Goal: Task Accomplishment & Management: Manage account settings

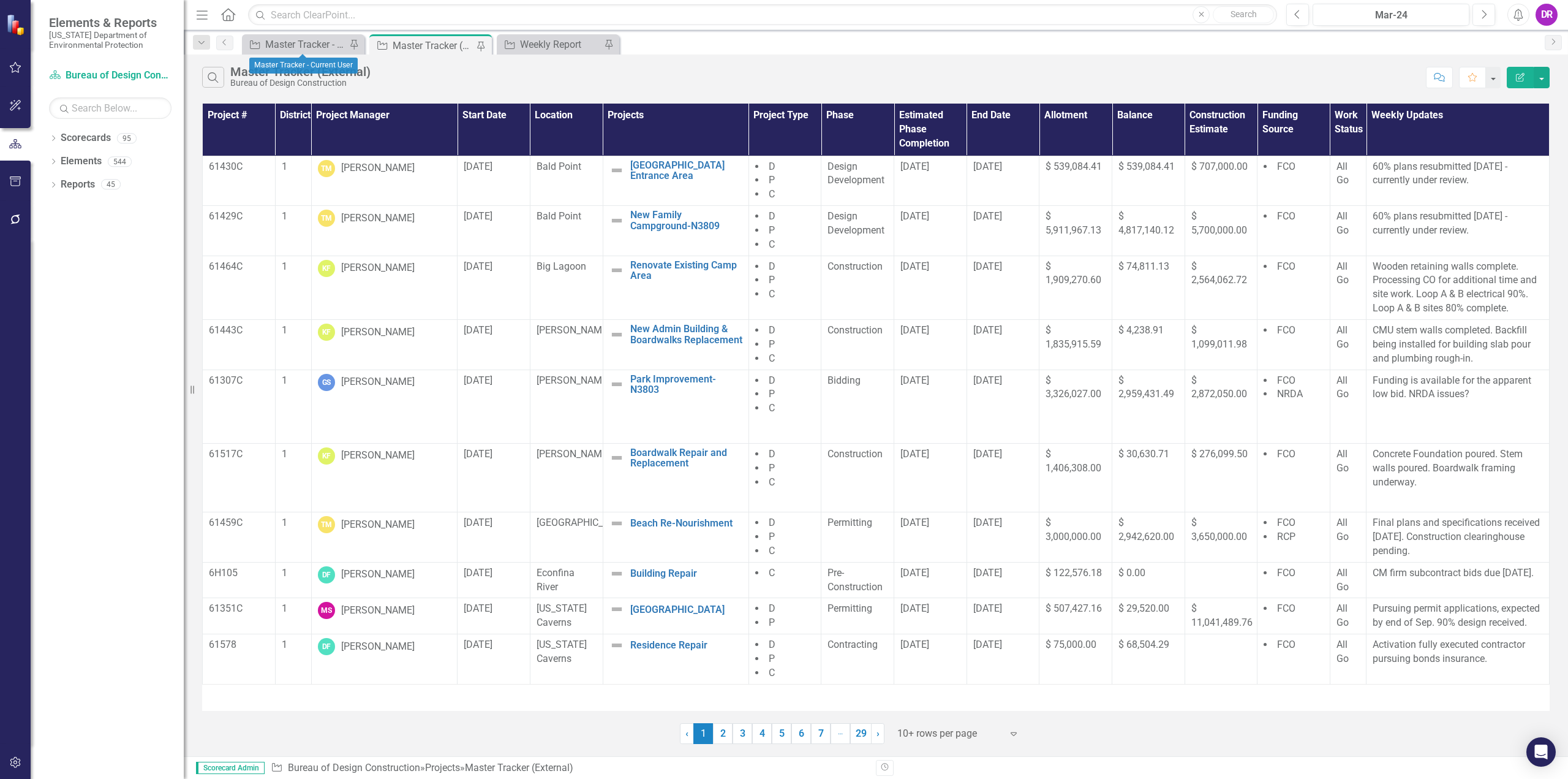
click at [313, 53] on div "Project Master Tracker - Current User Pin" at bounding box center [303, 44] width 122 height 21
click at [319, 47] on div "Master Tracker - Current User" at bounding box center [306, 44] width 81 height 15
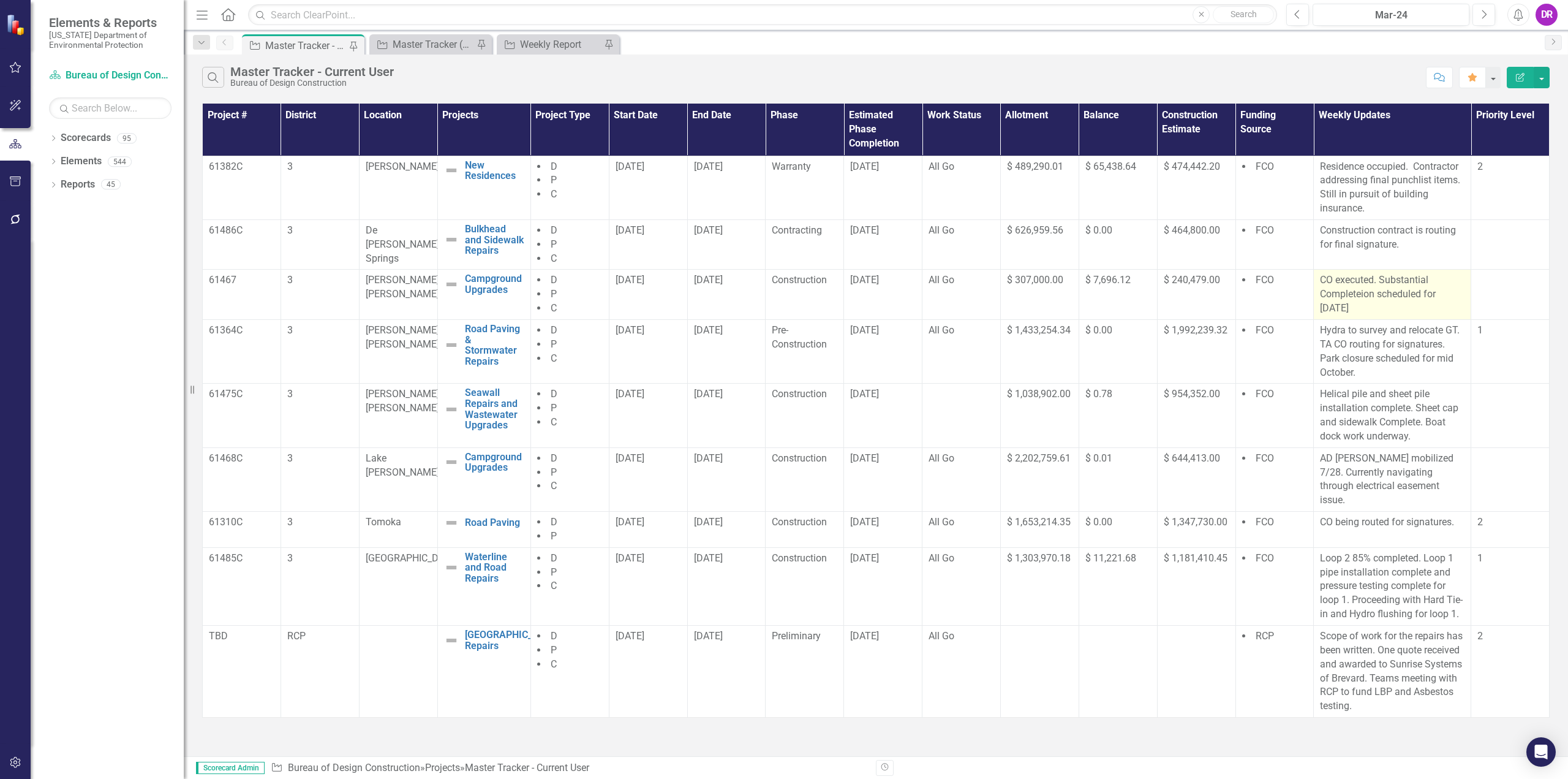
click at [1386, 288] on p "CO executed. Substantial Completeion scheduled for [DATE]" at bounding box center [1392, 294] width 144 height 43
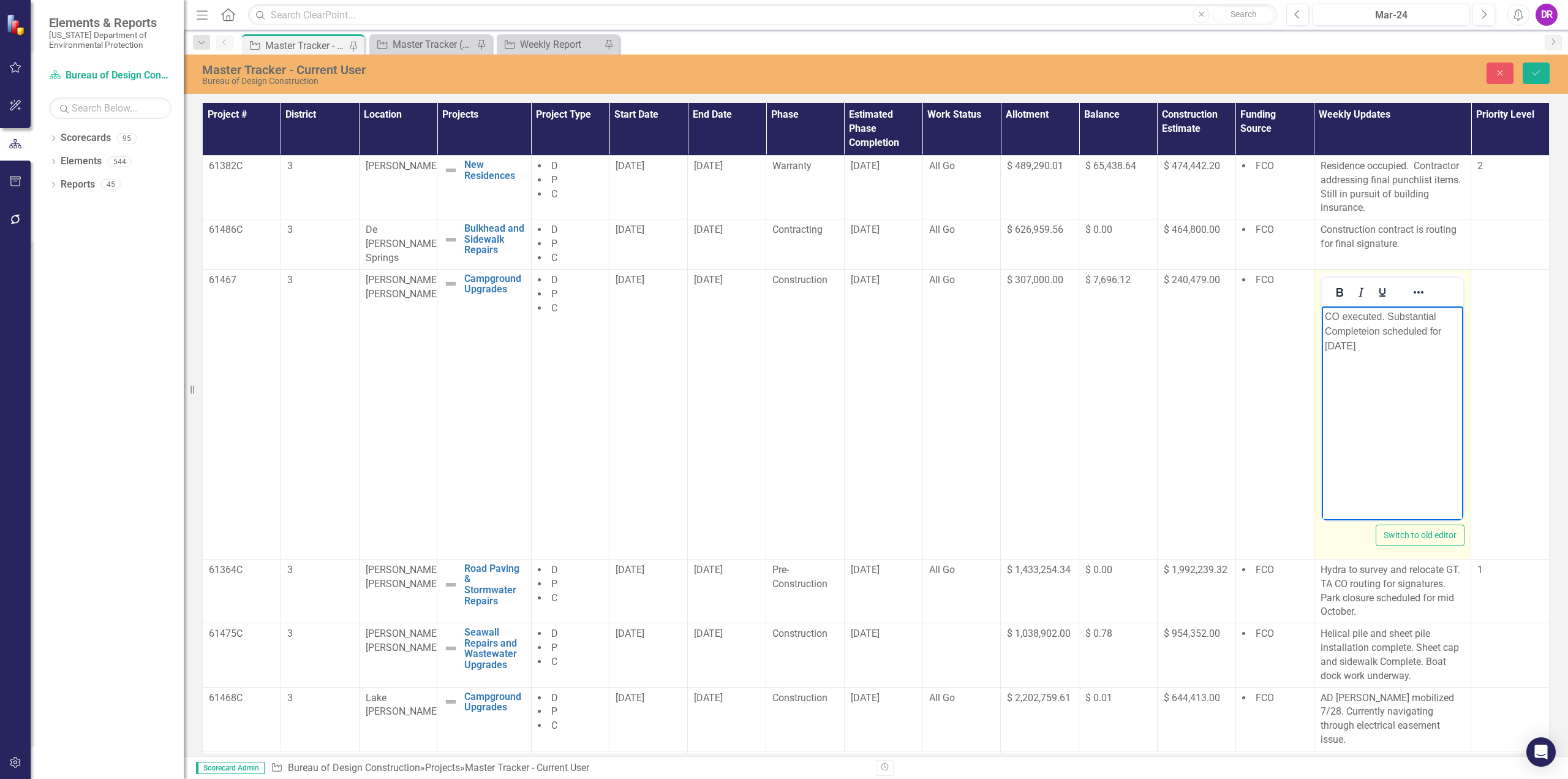
click at [1440, 332] on p "CO executed. Substantial Completeion scheduled for [DATE]" at bounding box center [1392, 331] width 136 height 44
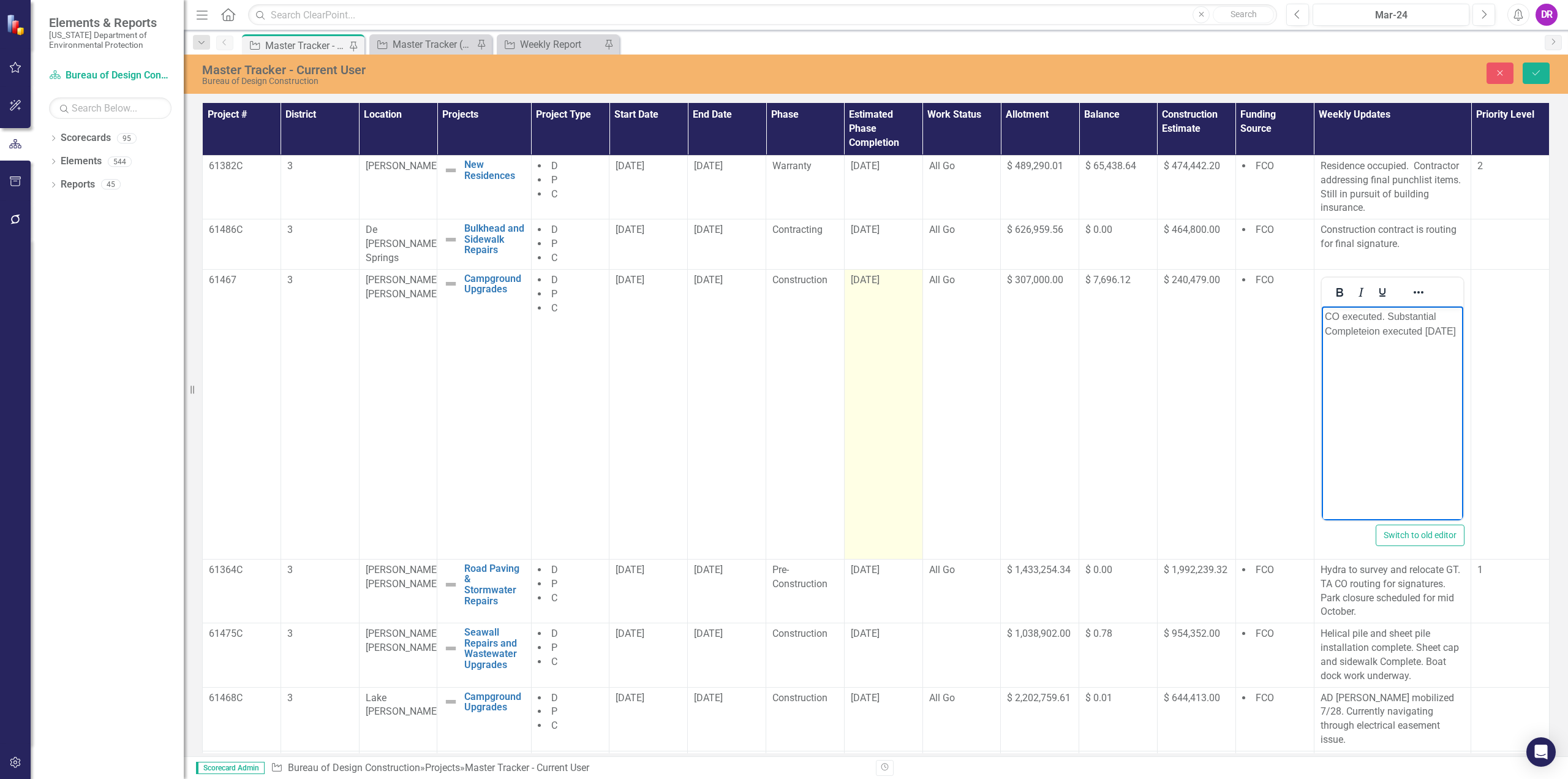
click at [868, 279] on span "[DATE]" at bounding box center [865, 279] width 29 height 11
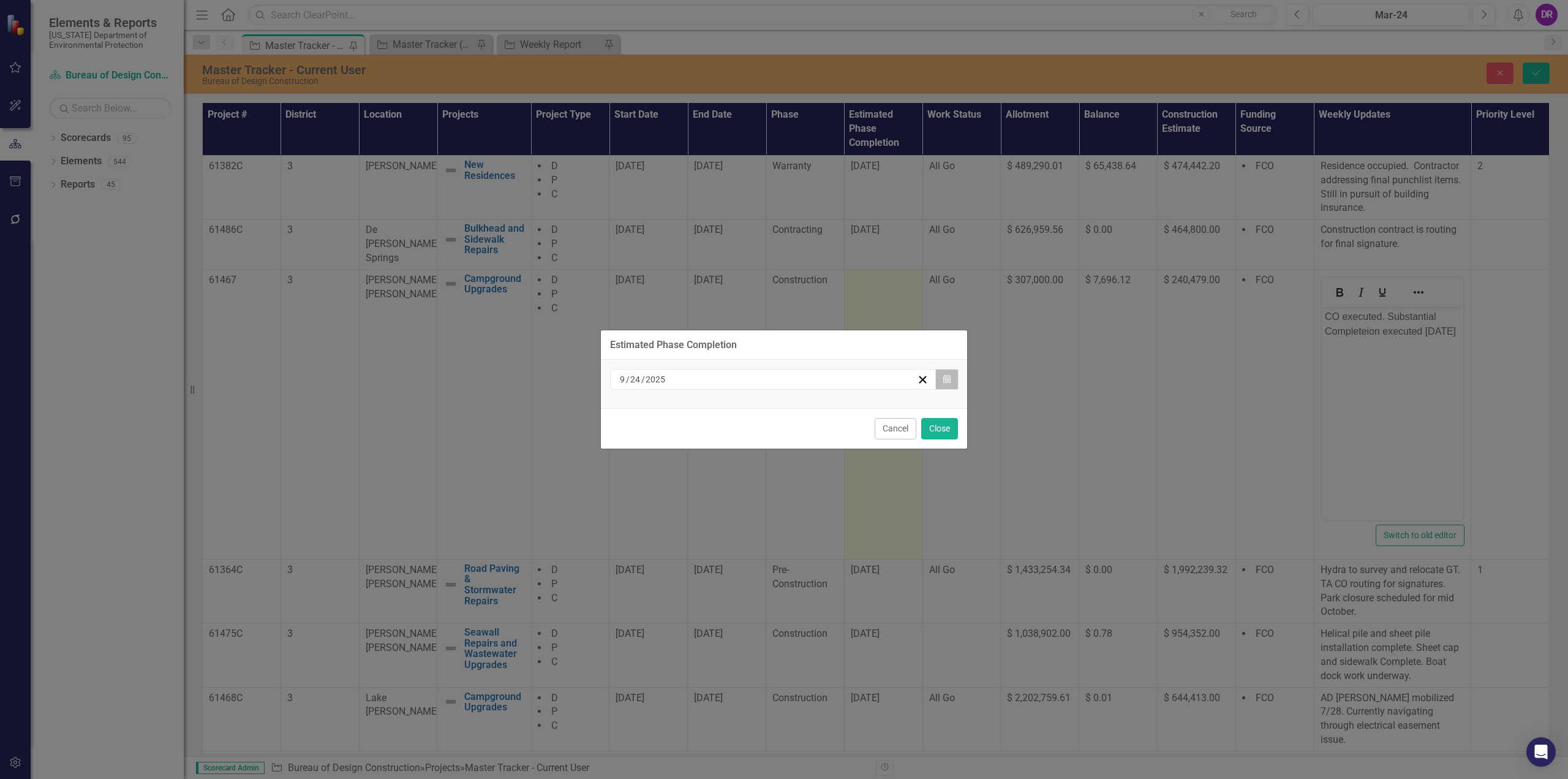
click at [955, 376] on button "Calendar" at bounding box center [947, 379] width 24 height 21
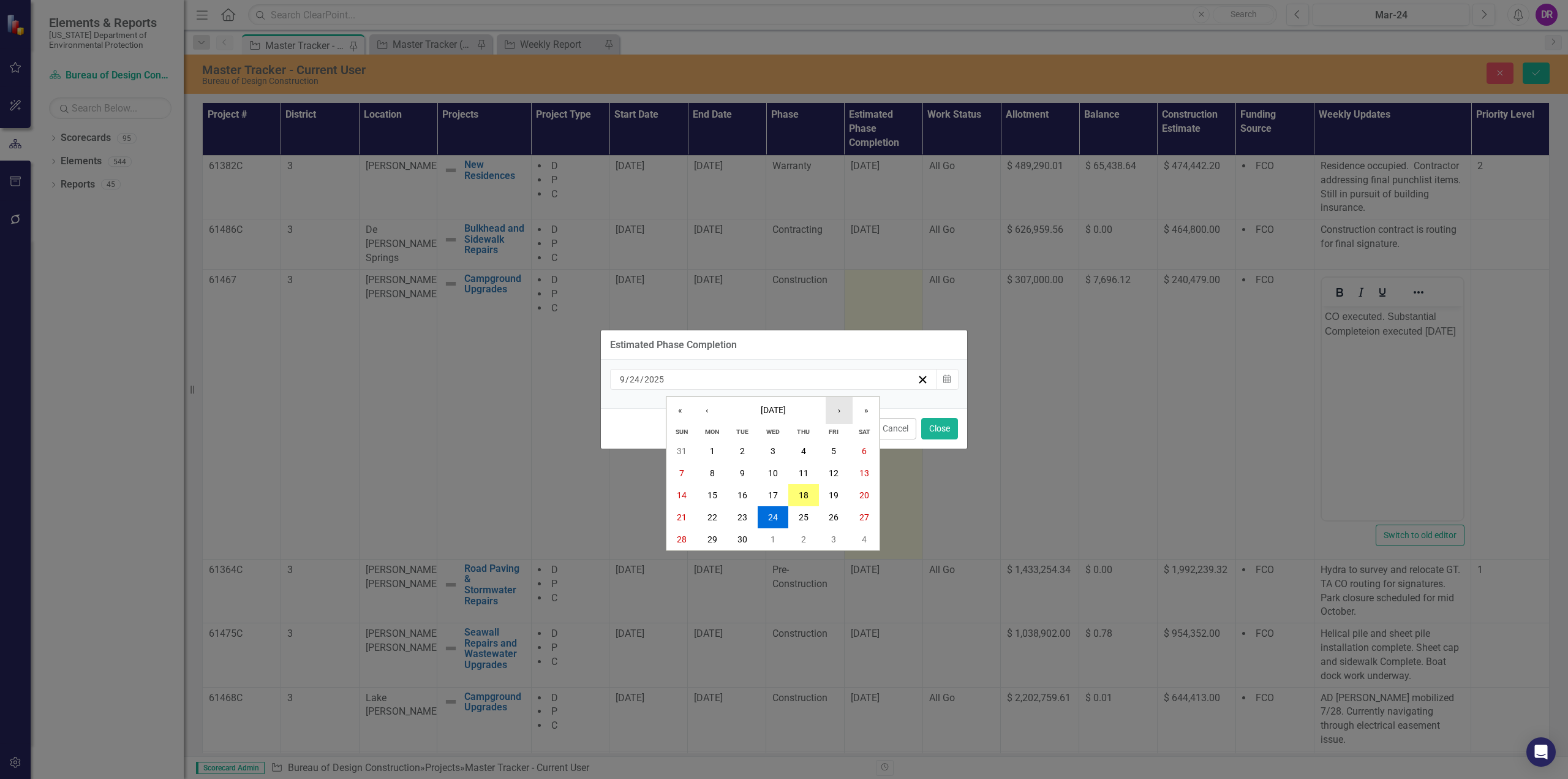
click at [843, 409] on button "›" at bounding box center [839, 410] width 27 height 27
click at [779, 489] on button "15" at bounding box center [773, 494] width 30 height 22
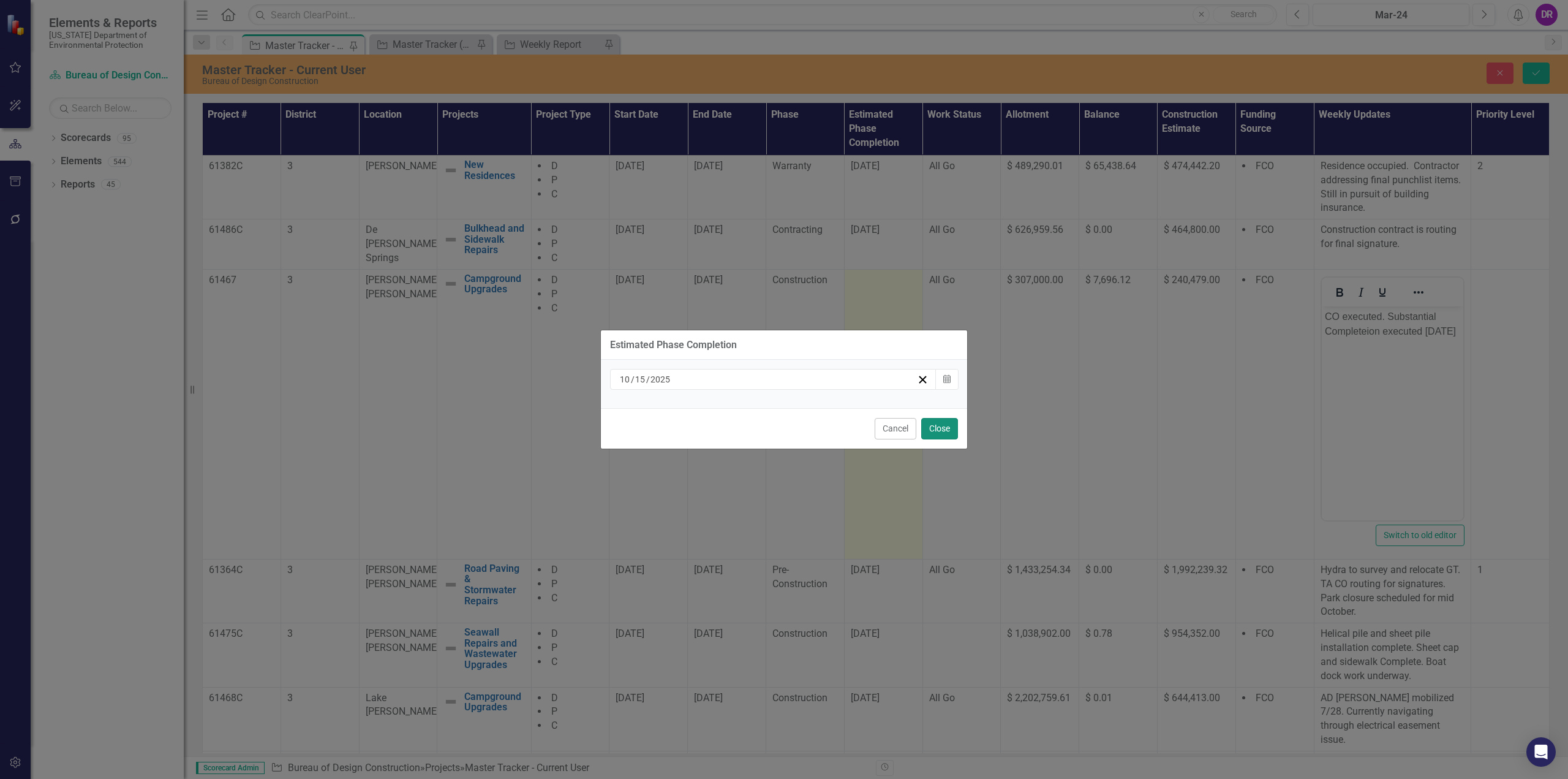
click at [937, 431] on button "Close" at bounding box center [939, 428] width 37 height 21
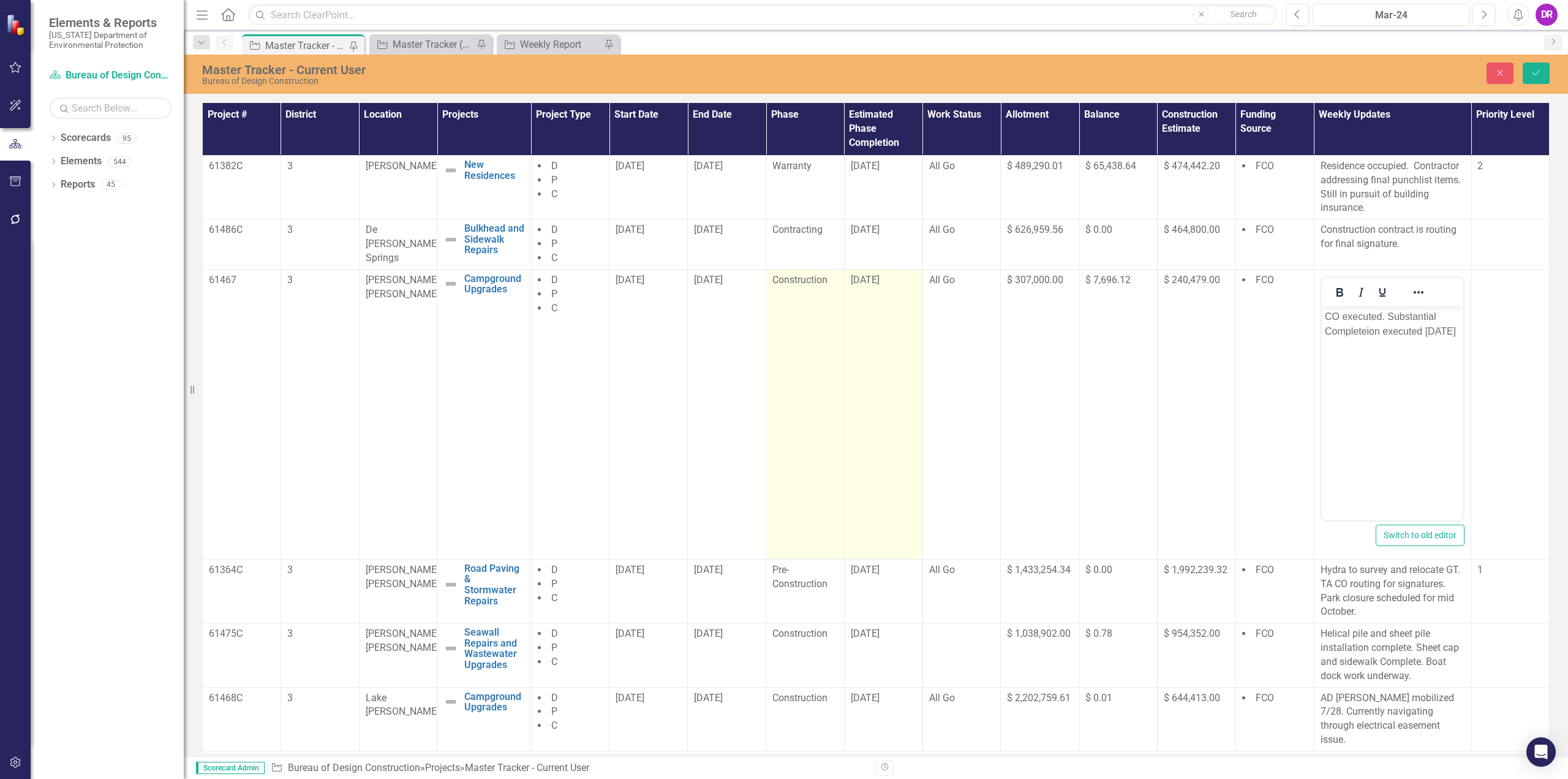
click at [800, 278] on span "Construction" at bounding box center [800, 279] width 55 height 11
click at [821, 287] on icon "Expand" at bounding box center [826, 284] width 12 height 10
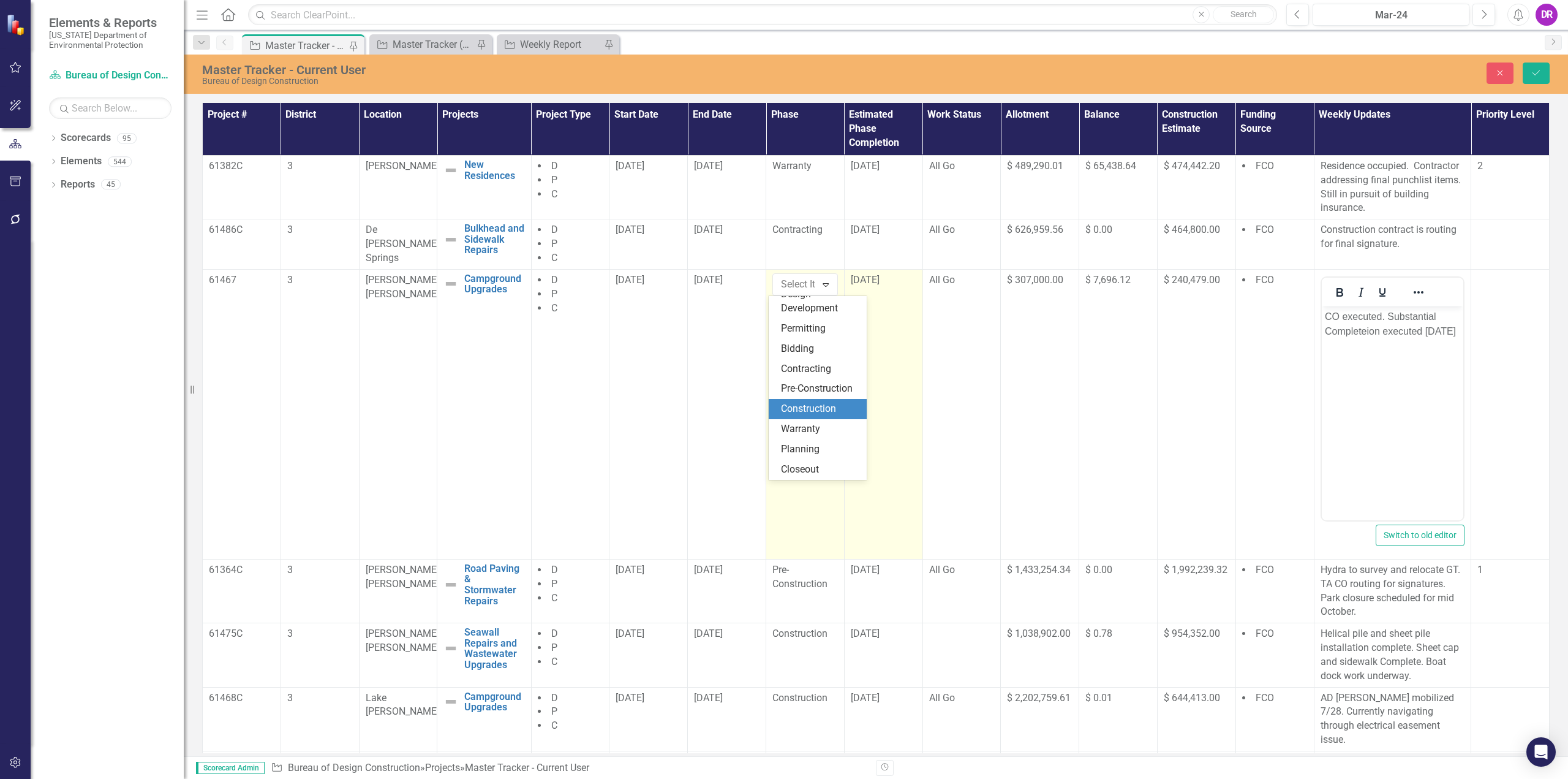
scroll to position [85, 0]
click at [823, 424] on div "Warranty" at bounding box center [820, 429] width 78 height 14
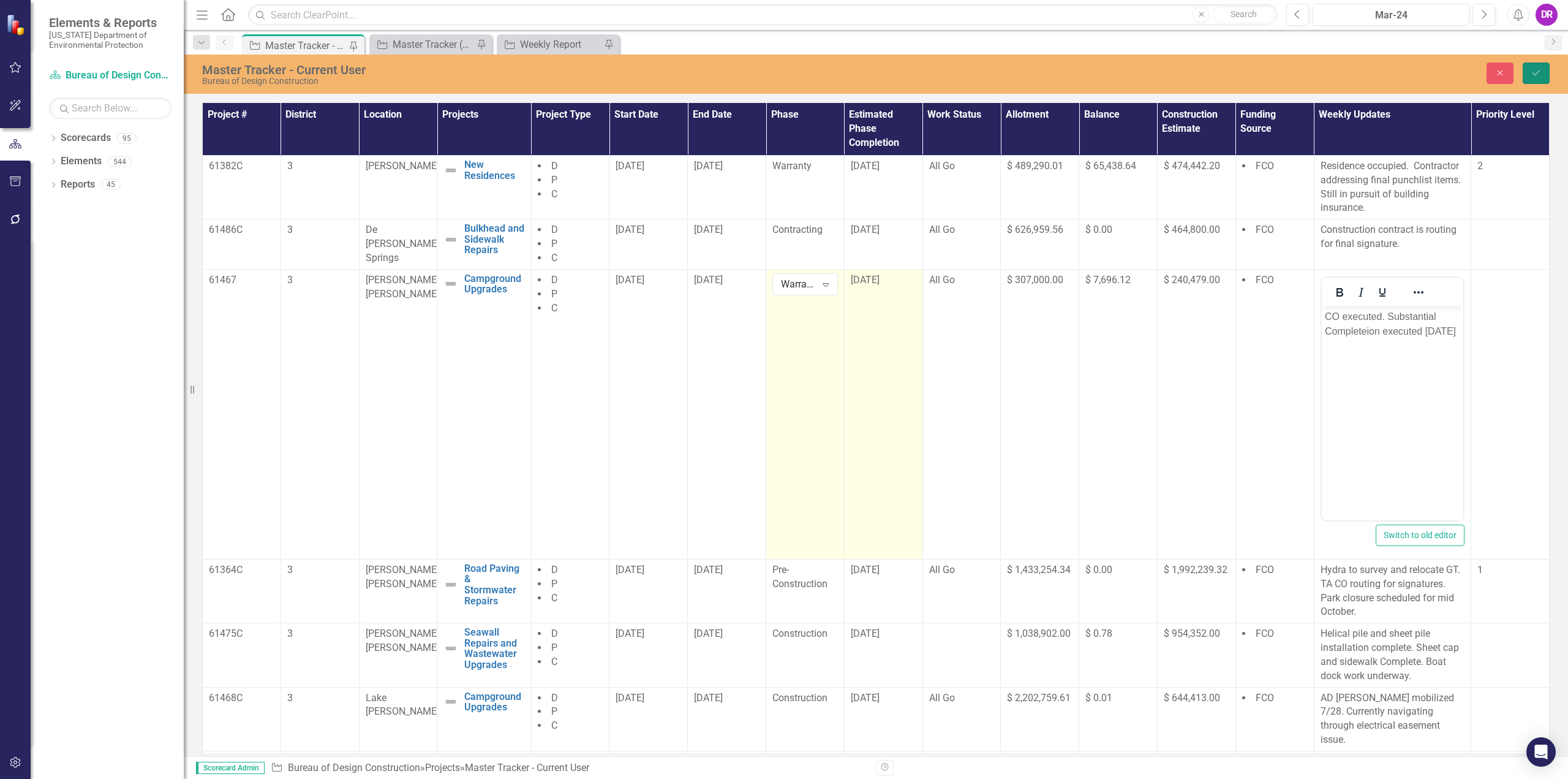
click at [1525, 71] on button "Save" at bounding box center [1535, 73] width 27 height 21
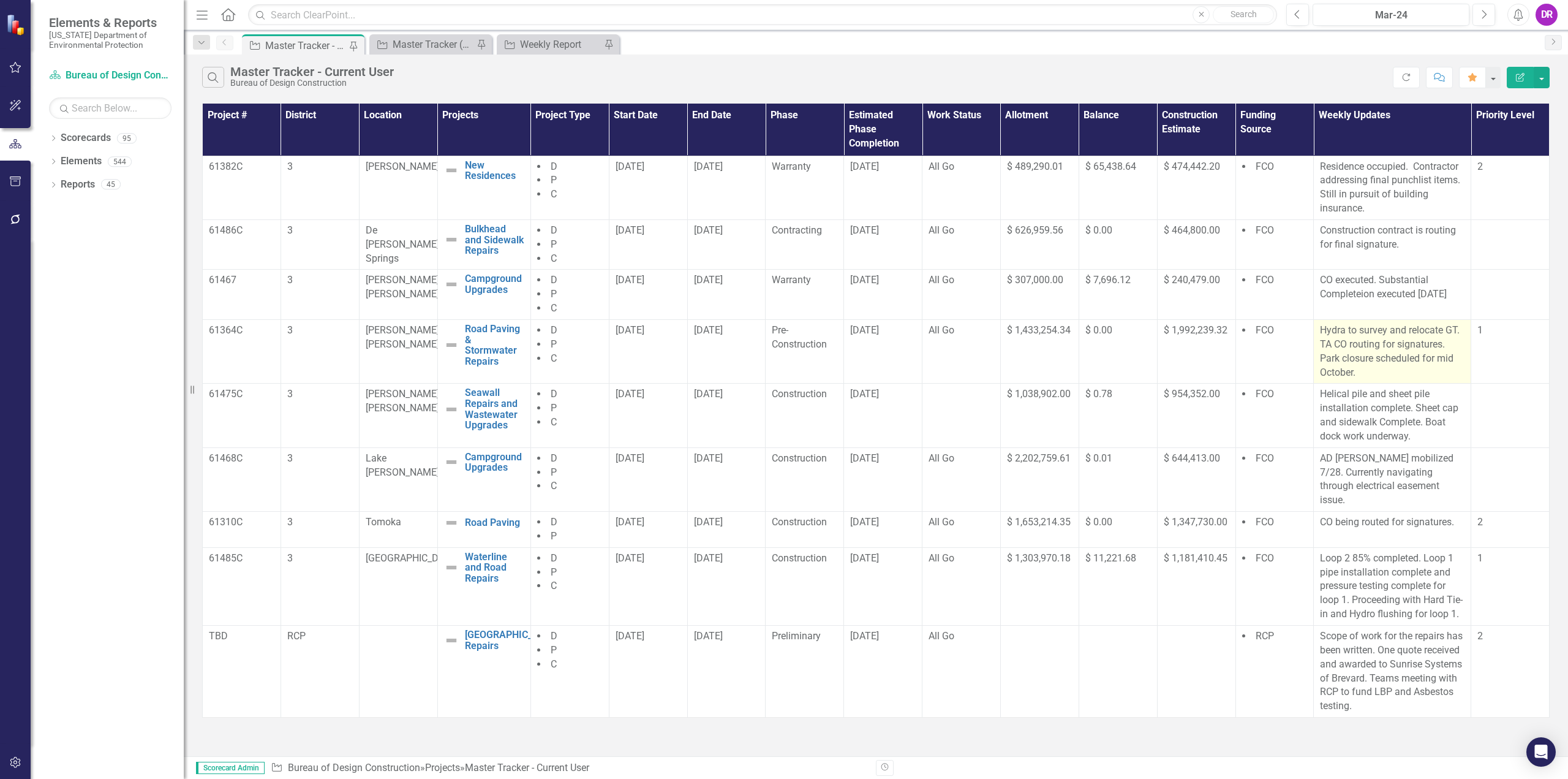
click at [1356, 342] on p "Hydra to survey and relocate GT. TA CO routing for signatures. Park closure sch…" at bounding box center [1392, 351] width 144 height 56
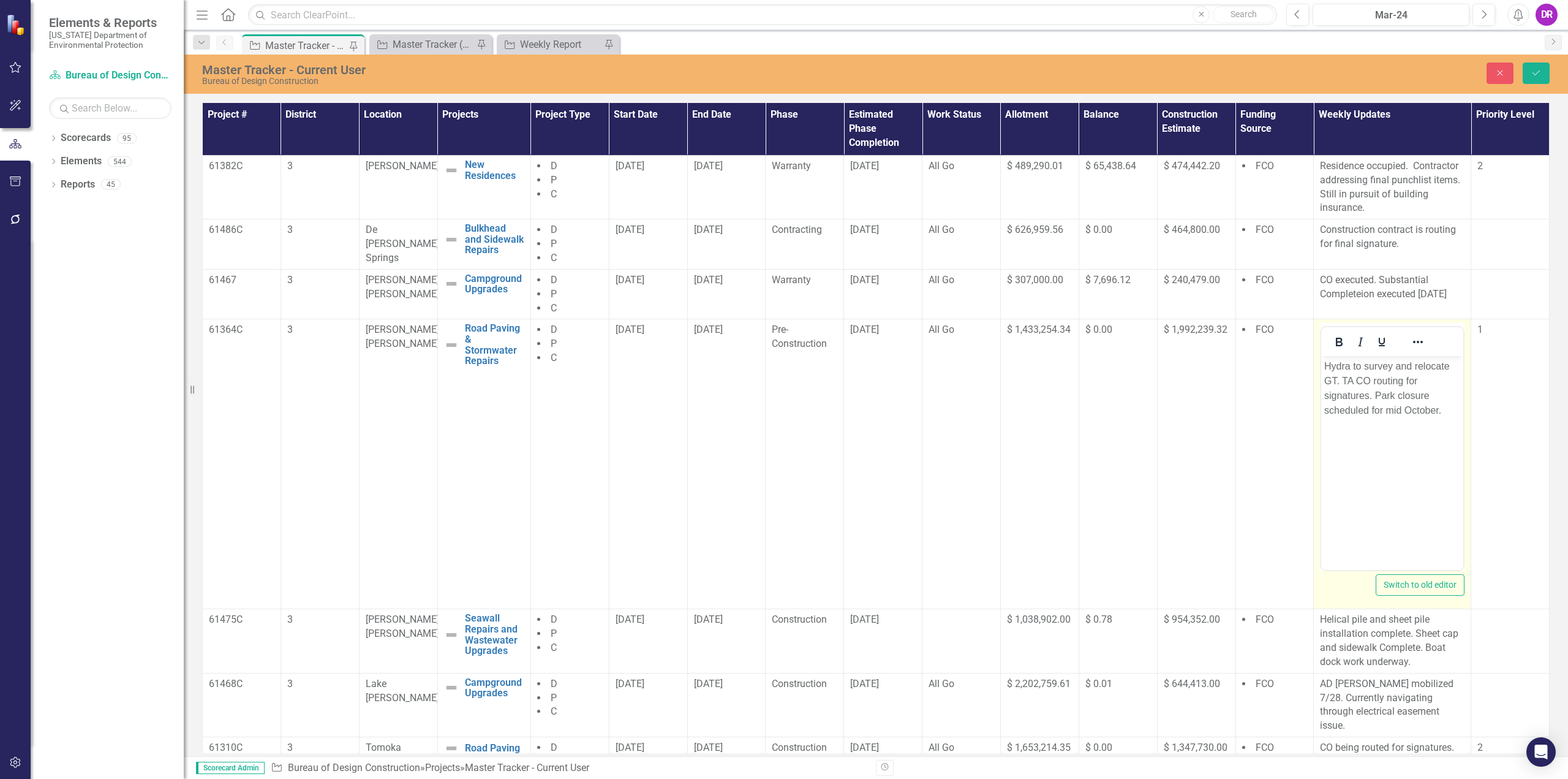
scroll to position [0, 0]
click at [1340, 377] on p "Hydra to survey and relocate GT. TA CO routing for signatures. Park closure sch…" at bounding box center [1392, 388] width 136 height 59
click at [1414, 396] on p "Hydra to survey and relocate GT. Seeking funding for TA CO routing for signatur…" at bounding box center [1392, 396] width 136 height 74
click at [1538, 65] on button "Save" at bounding box center [1535, 73] width 27 height 21
